Goal: Communication & Community: Answer question/provide support

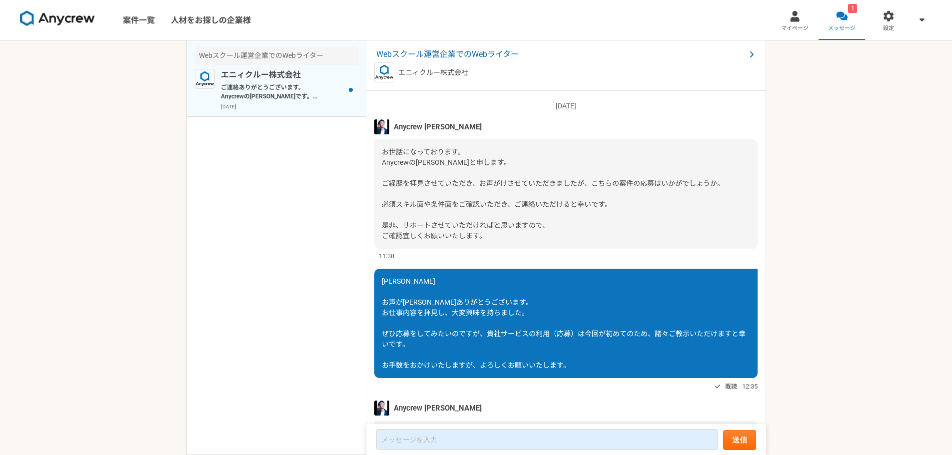
scroll to position [136, 0]
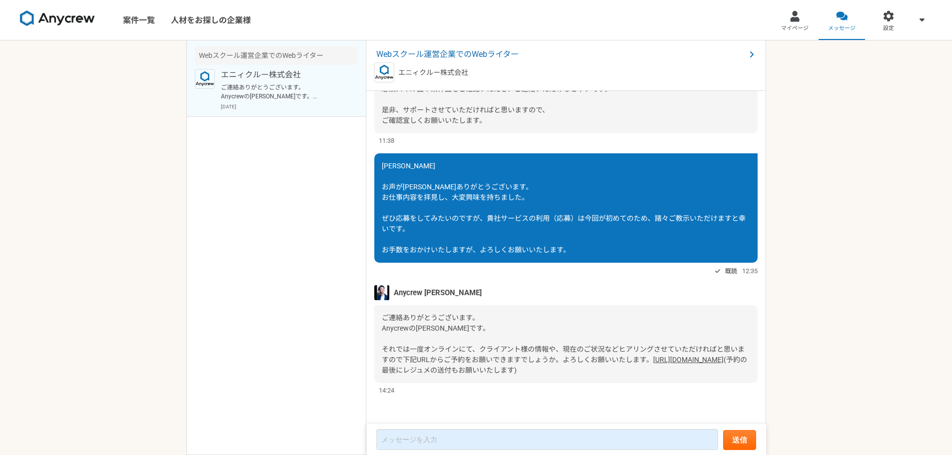
click at [653, 357] on link "[URL][DOMAIN_NAME]" at bounding box center [688, 360] width 70 height 8
click at [787, 23] on link "マイページ" at bounding box center [795, 20] width 47 height 40
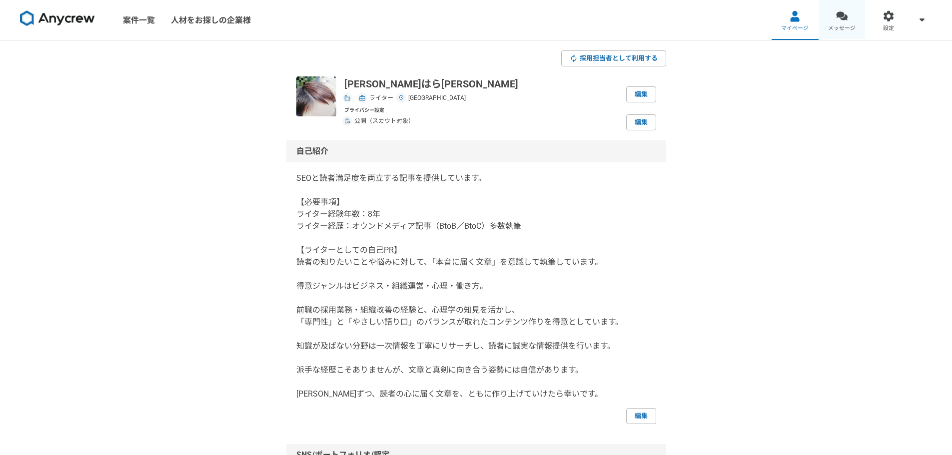
click at [840, 27] on span "メッセージ" at bounding box center [841, 28] width 27 height 8
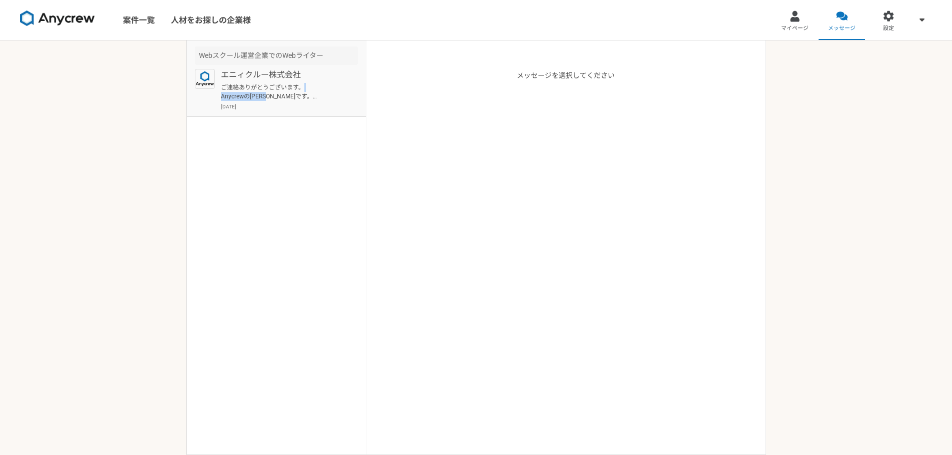
click at [303, 90] on p "ご連絡ありがとうございます。 Anycrewの[PERSON_NAME]です。 それでは一度オンラインにて、クライアント様の情報や、現在のご状況などヒアリング…" at bounding box center [282, 92] width 123 height 18
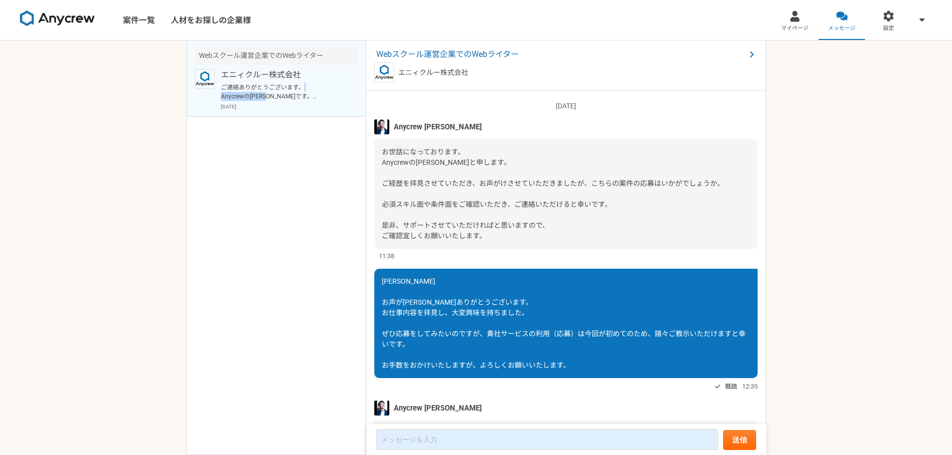
scroll to position [136, 0]
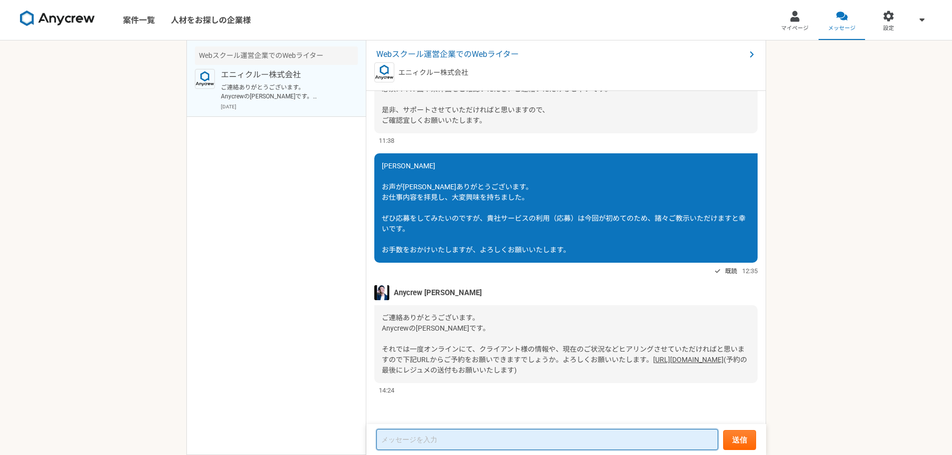
click at [441, 440] on textarea at bounding box center [547, 439] width 342 height 21
paste textarea "[PERSON_NAME]"
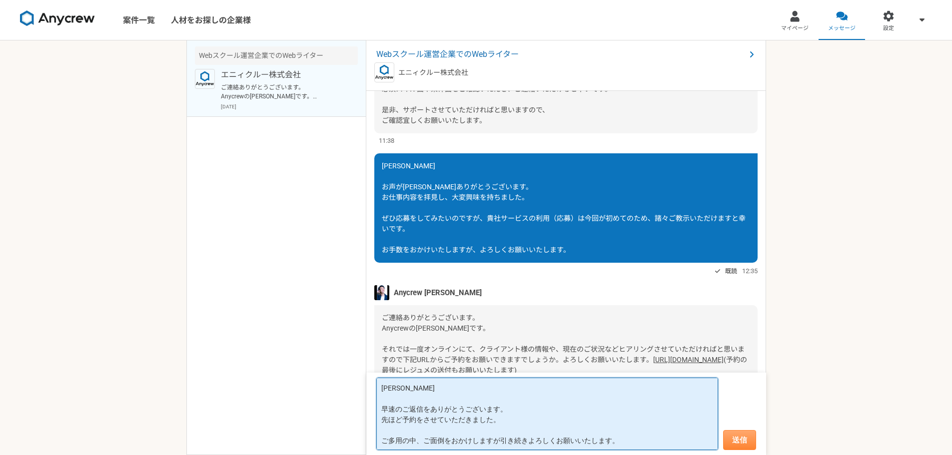
type textarea "[PERSON_NAME] 早速のご返信をありがとうございます。 先ほど予約をさせていただきました。 ご多用の中、ご面倒をおかけしますが引き続きよろしくお願い…"
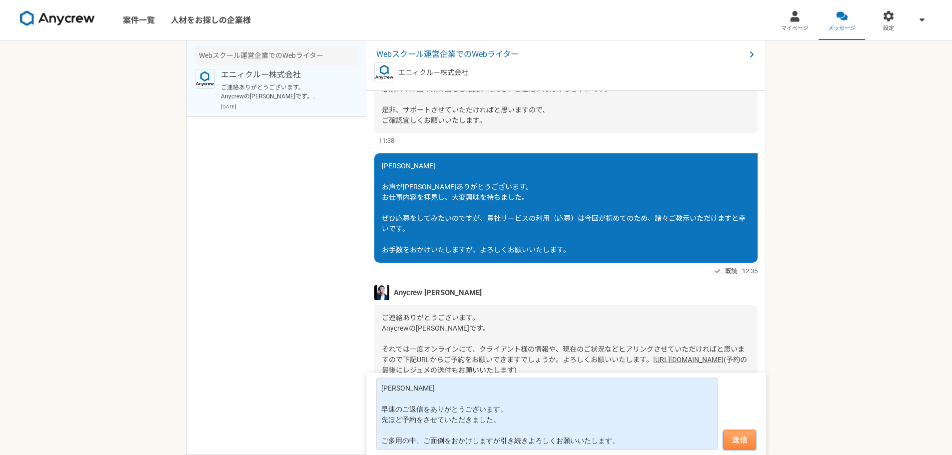
click at [750, 449] on button "送信" at bounding box center [739, 440] width 33 height 20
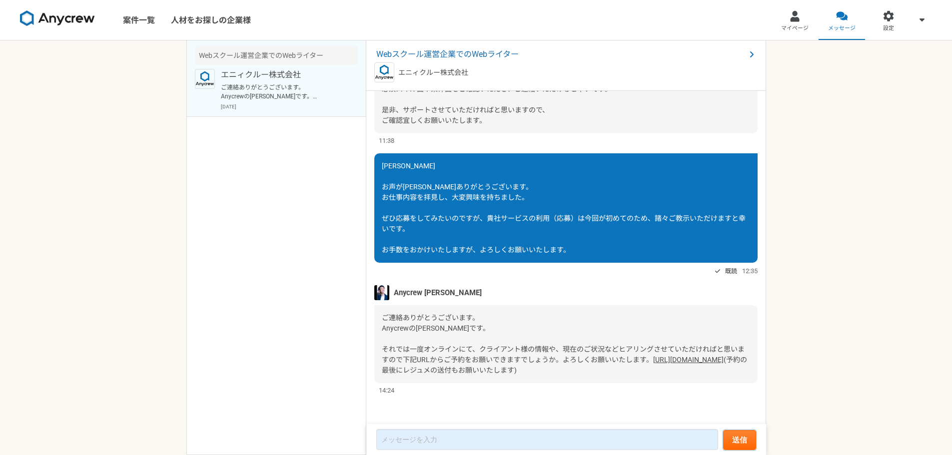
scroll to position [234, 0]
